Goal: Task Accomplishment & Management: Use online tool/utility

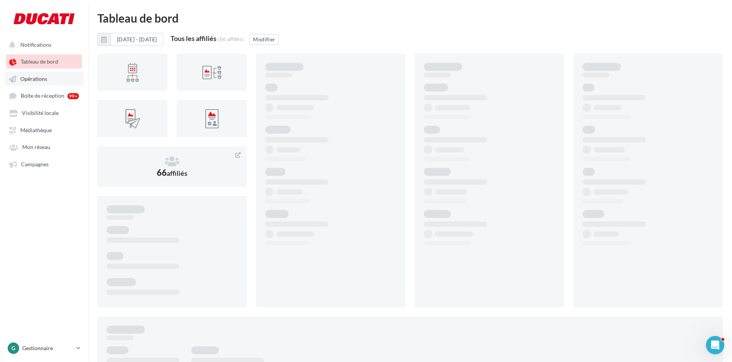
click at [56, 77] on link "Opérations" at bounding box center [44, 79] width 79 height 14
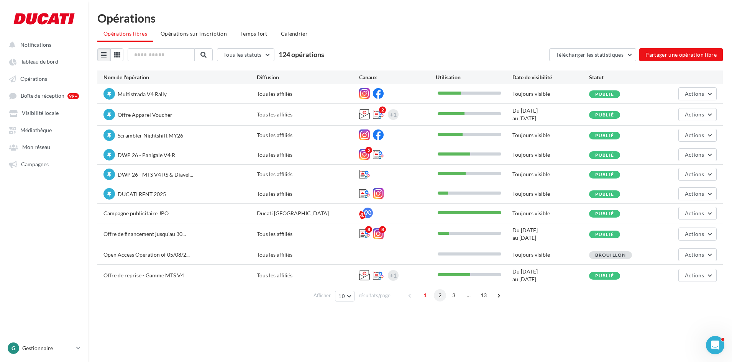
click at [434, 298] on span "2" at bounding box center [440, 295] width 12 height 12
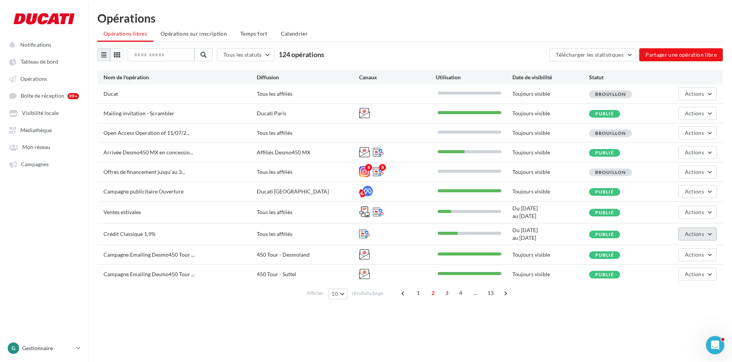
click at [702, 232] on span "Actions" at bounding box center [693, 234] width 19 height 7
click at [667, 249] on button "Editer" at bounding box center [678, 252] width 77 height 20
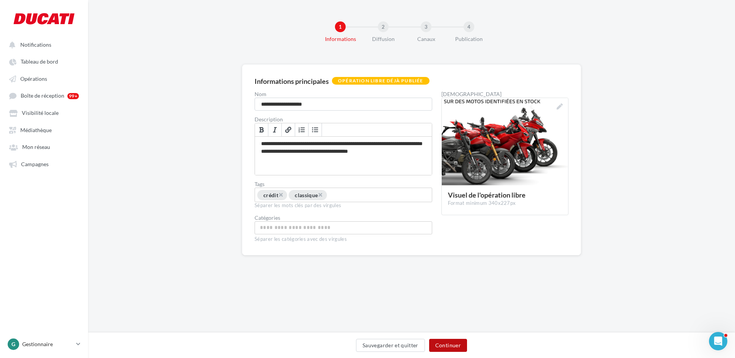
click at [462, 344] on button "Continuer" at bounding box center [448, 345] width 38 height 13
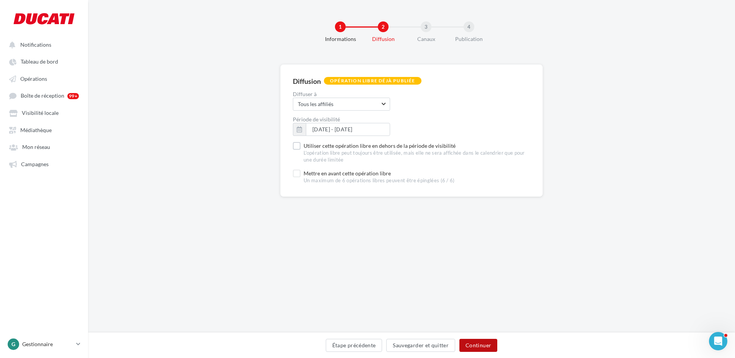
click at [489, 346] on button "Continuer" at bounding box center [479, 345] width 38 height 13
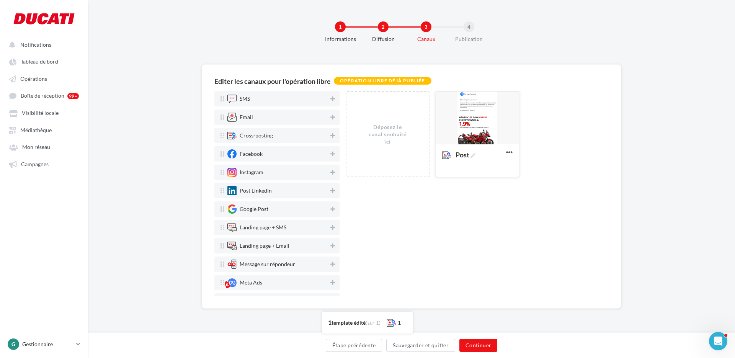
click at [493, 115] on div at bounding box center [477, 119] width 83 height 54
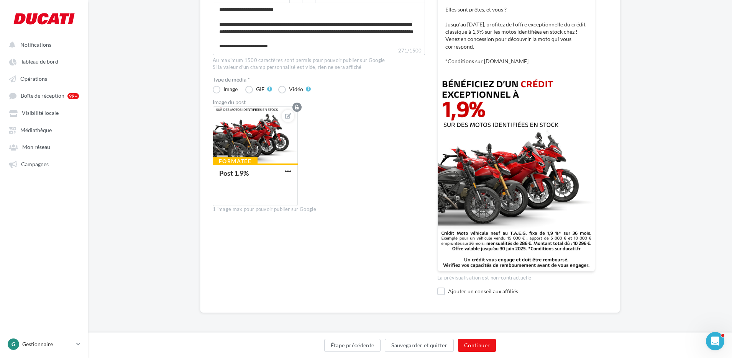
scroll to position [102, 0]
